Goal: Transaction & Acquisition: Purchase product/service

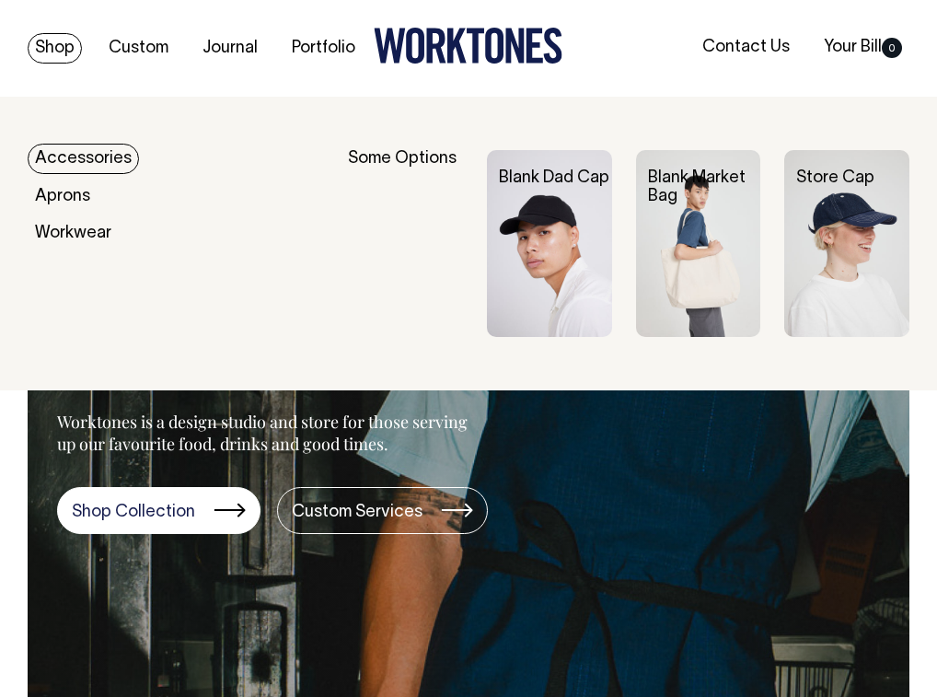
click at [69, 43] on link "Shop" at bounding box center [55, 48] width 54 height 30
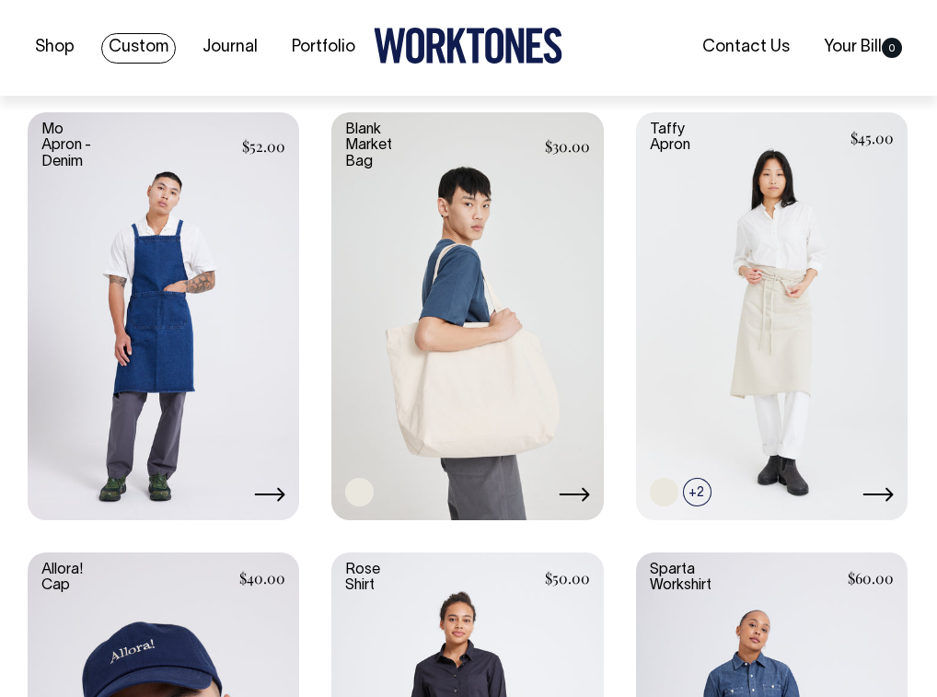
scroll to position [2572, 0]
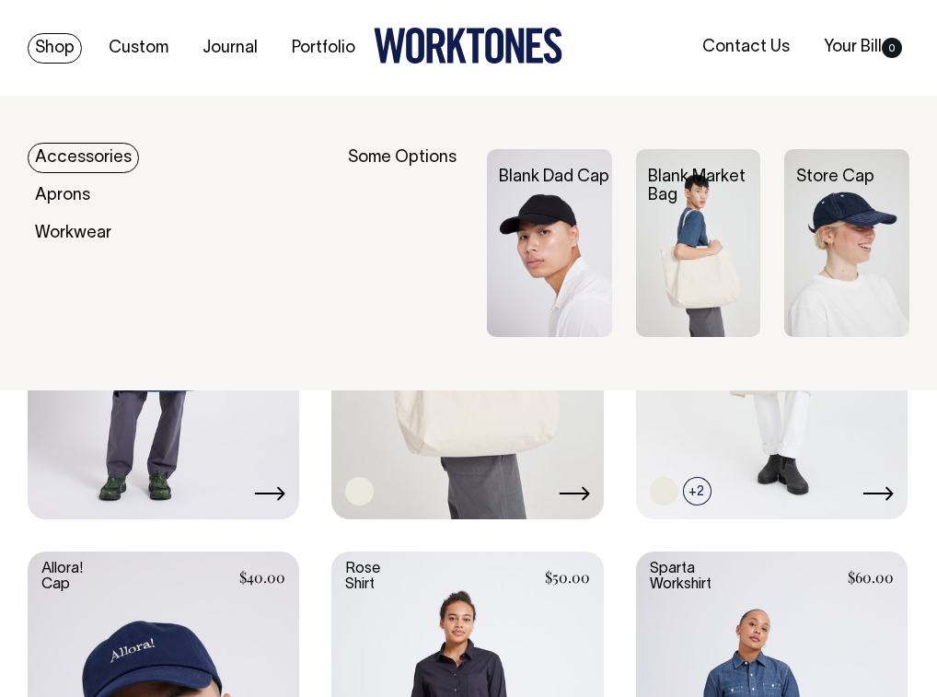
click at [63, 48] on link "Shop" at bounding box center [55, 48] width 54 height 30
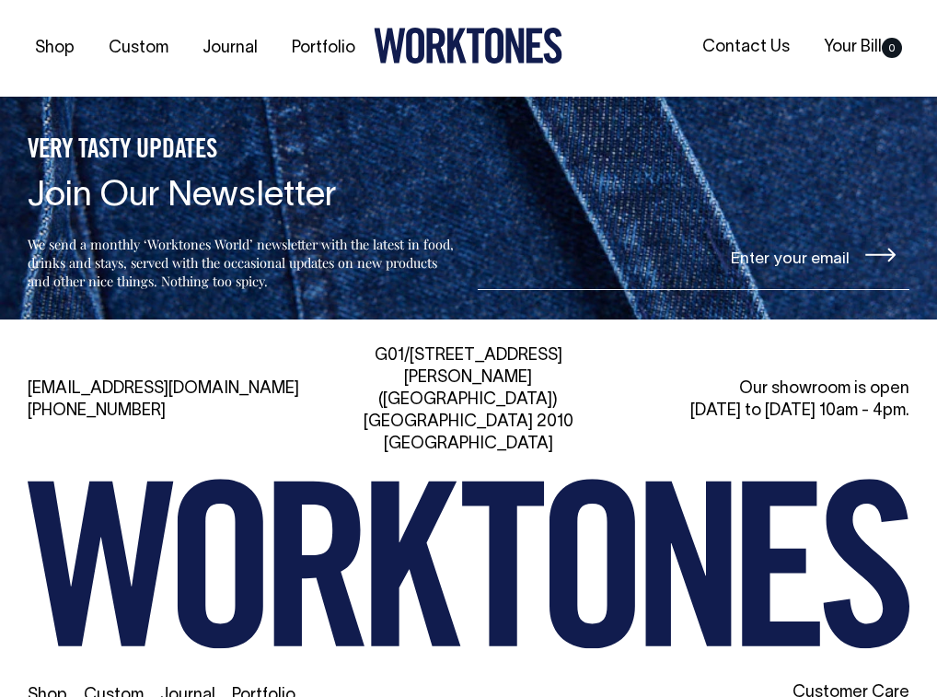
scroll to position [4476, 0]
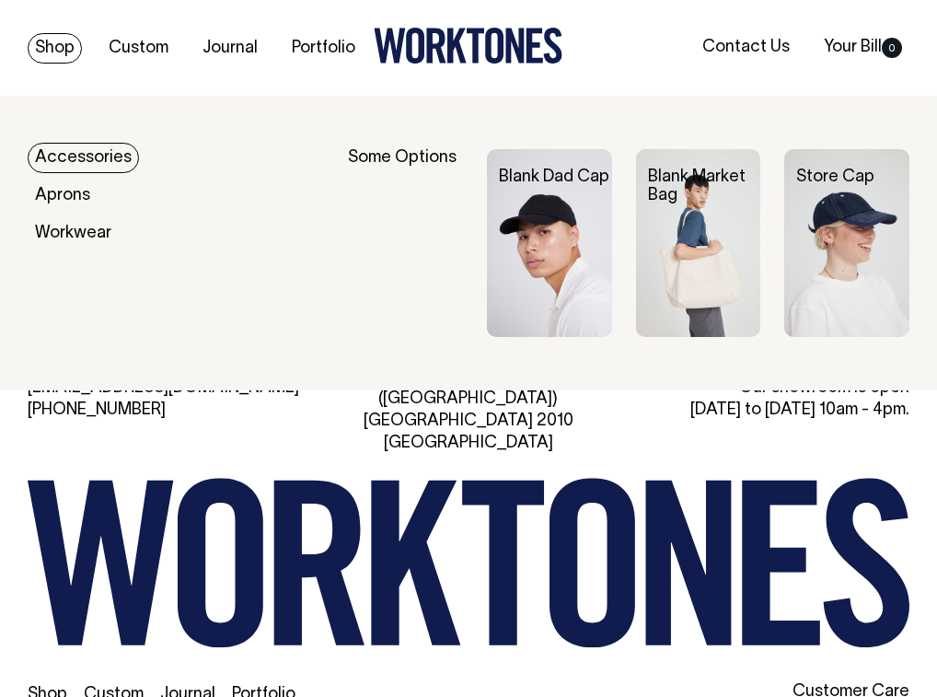
click at [50, 41] on link "Shop" at bounding box center [55, 48] width 54 height 30
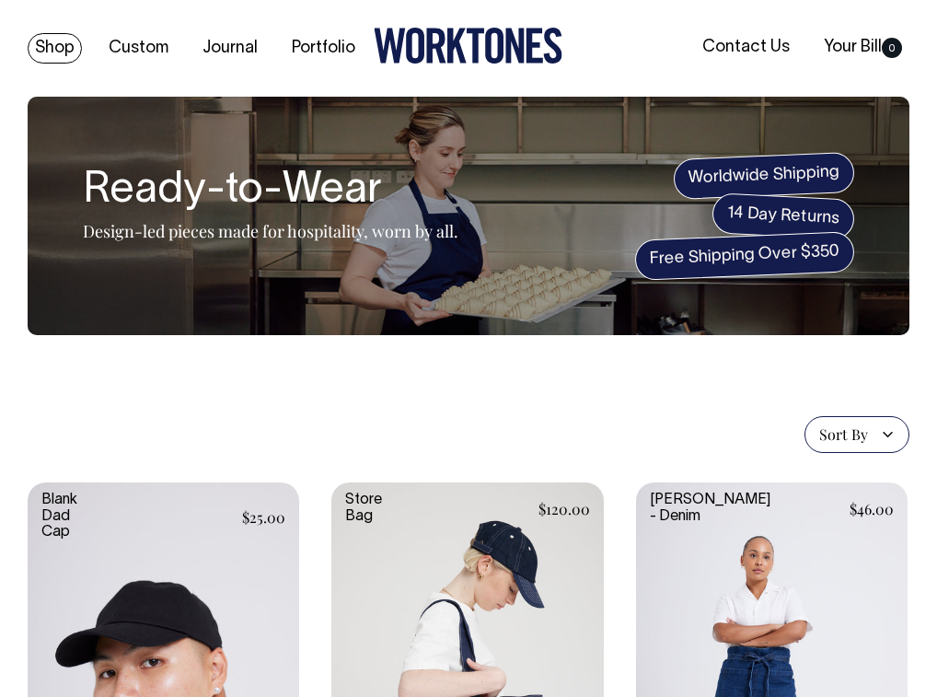
click at [69, 45] on link "Shop" at bounding box center [55, 48] width 54 height 30
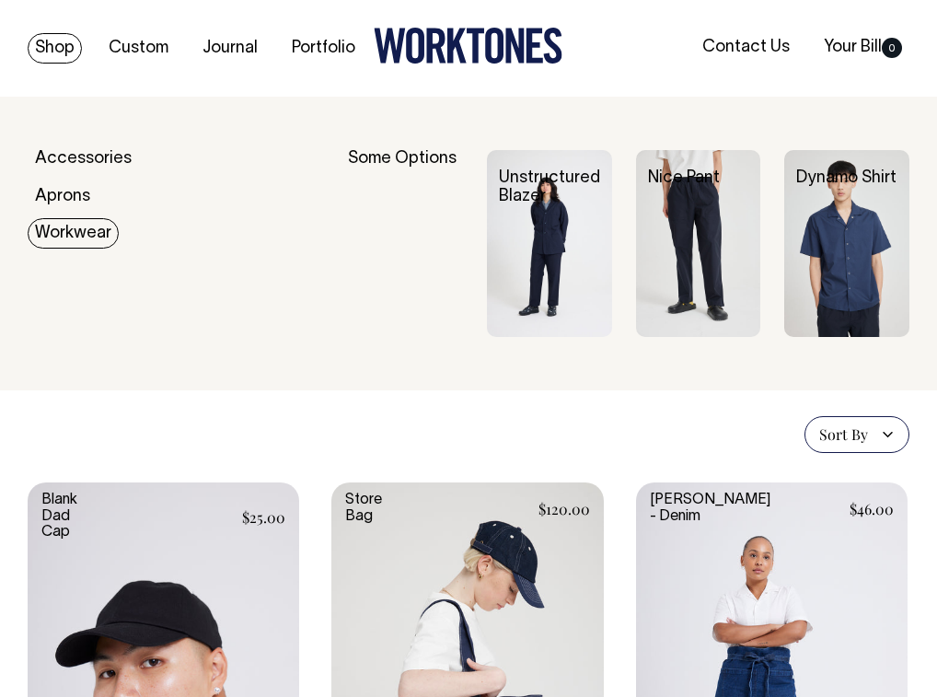
click at [72, 239] on link "Workwear" at bounding box center [73, 233] width 91 height 30
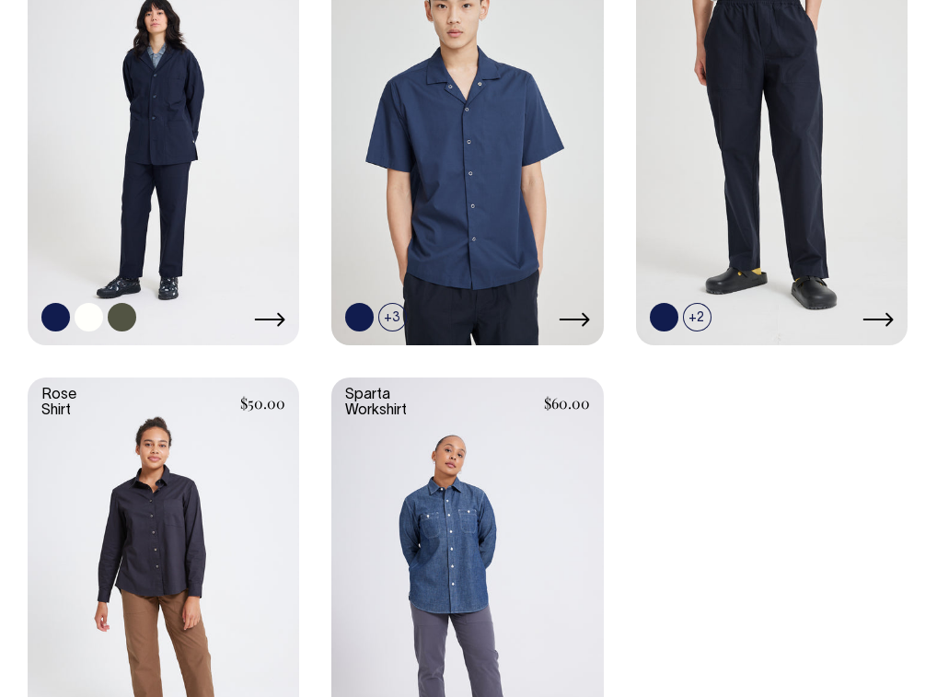
scroll to position [587, 0]
click at [91, 318] on link at bounding box center [89, 317] width 29 height 29
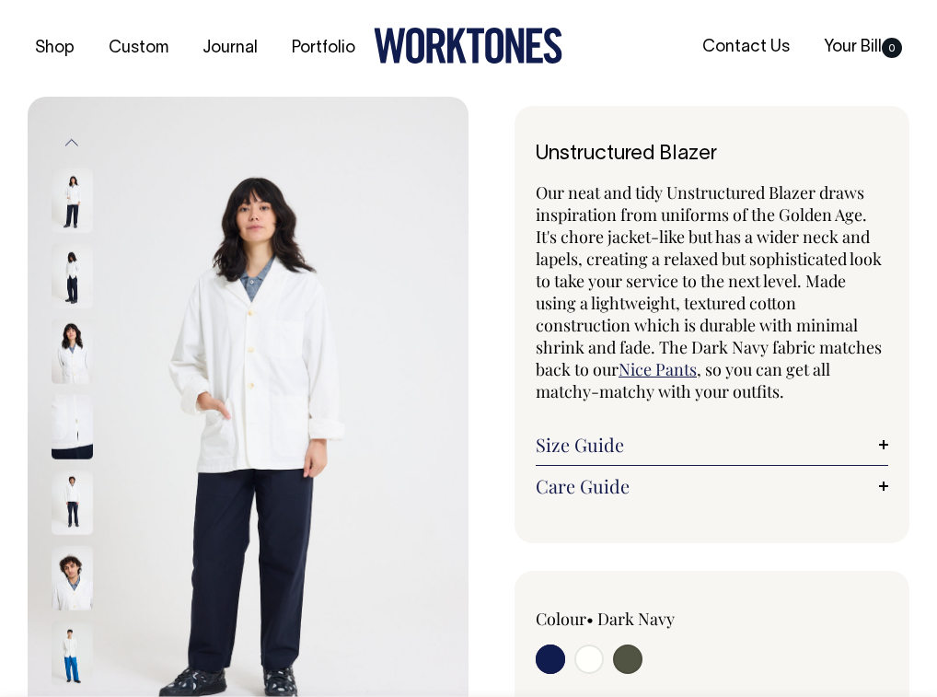
radio input "true"
select select "Off-White"
